Goal: Information Seeking & Learning: Learn about a topic

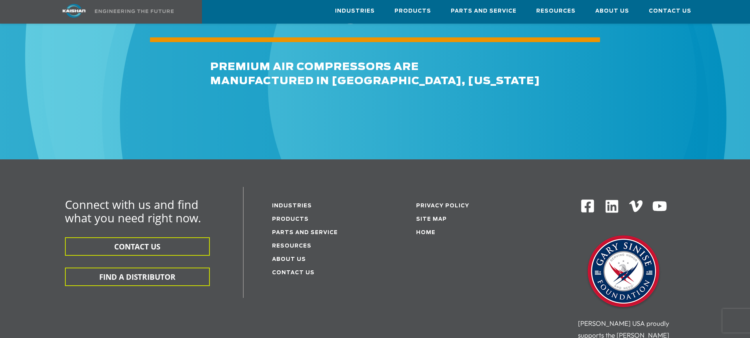
scroll to position [1221, 0]
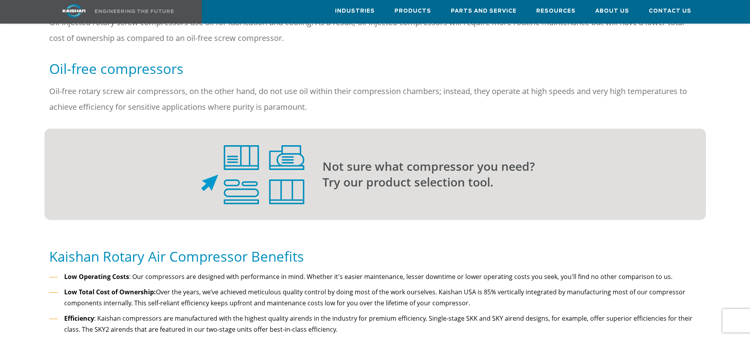
scroll to position [748, 0]
